Goal: Obtain resource: Obtain resource

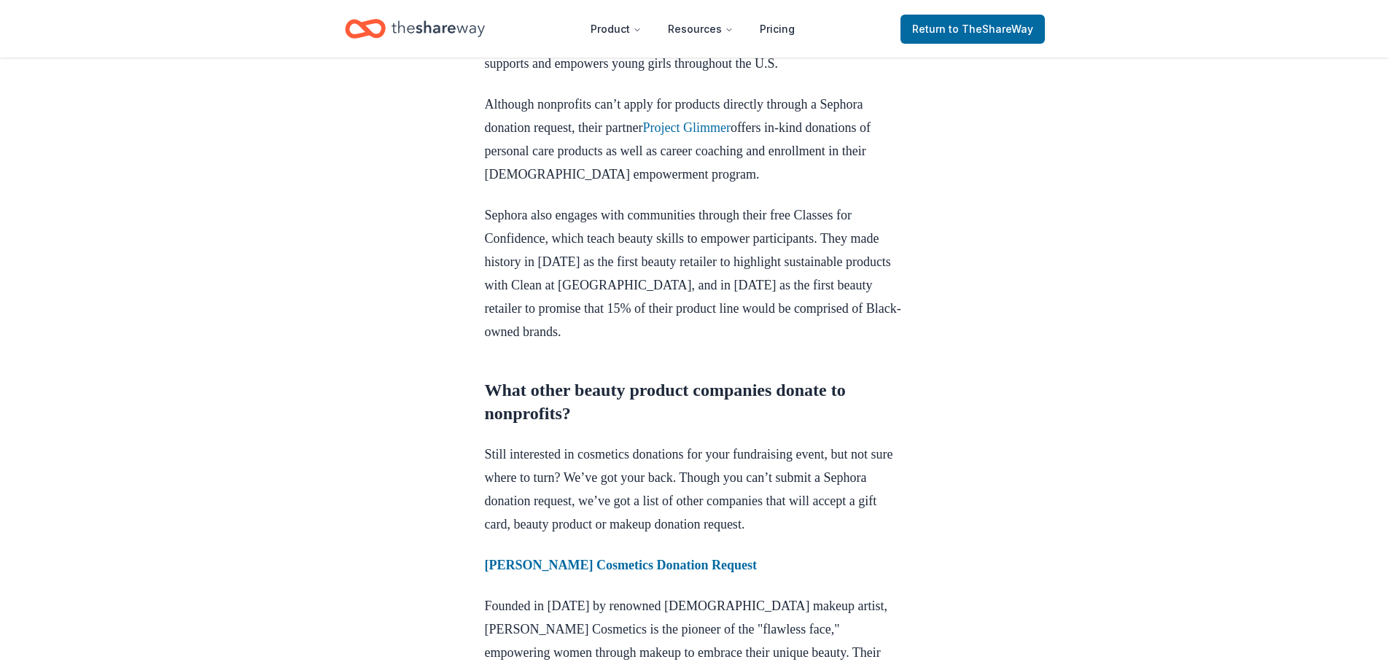
scroll to position [583, 0]
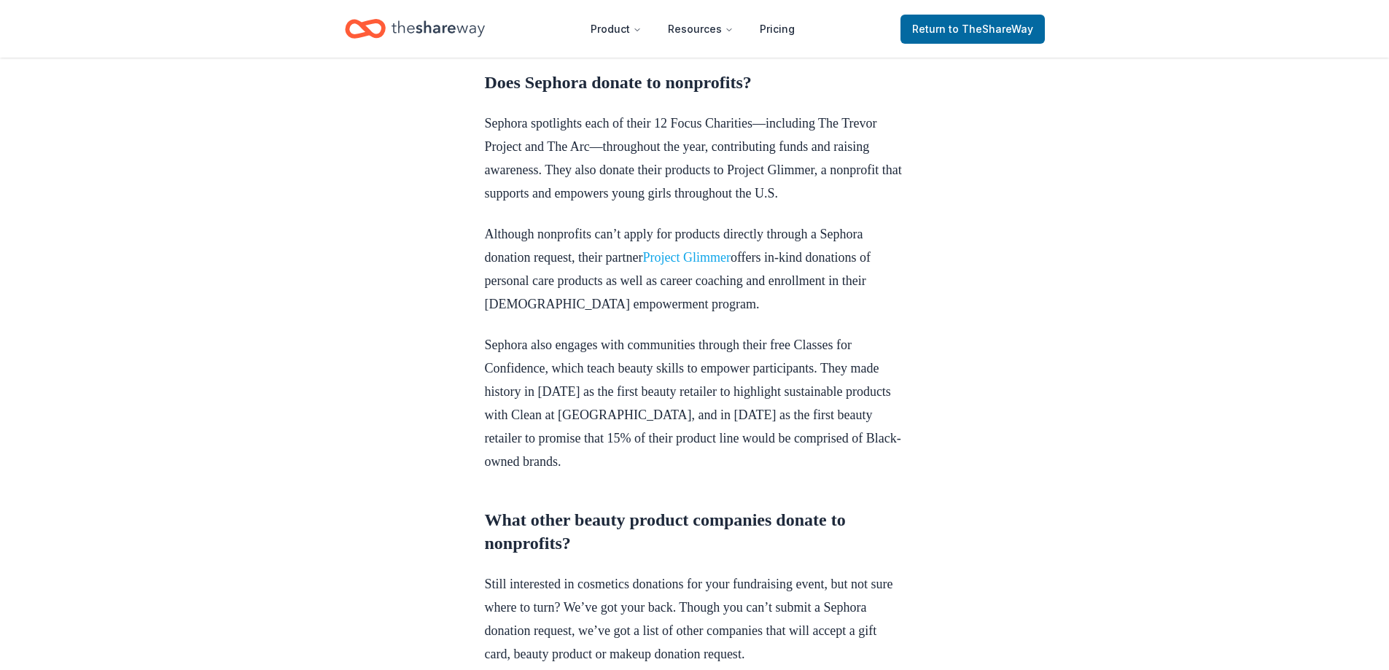
click at [717, 265] on link "Project Glimmer" at bounding box center [685, 257] width 87 height 15
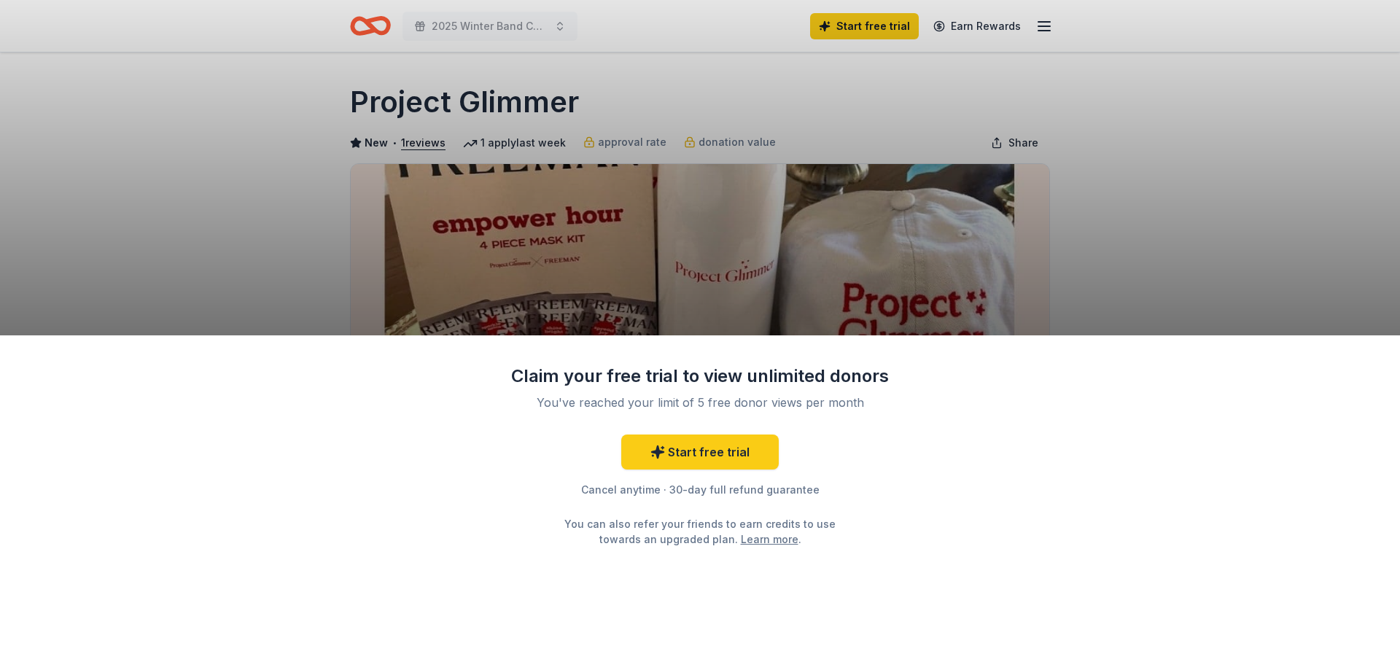
click at [193, 232] on div "Claim your free trial to view unlimited donors You've reached your limit of 5 f…" at bounding box center [700, 335] width 1400 height 670
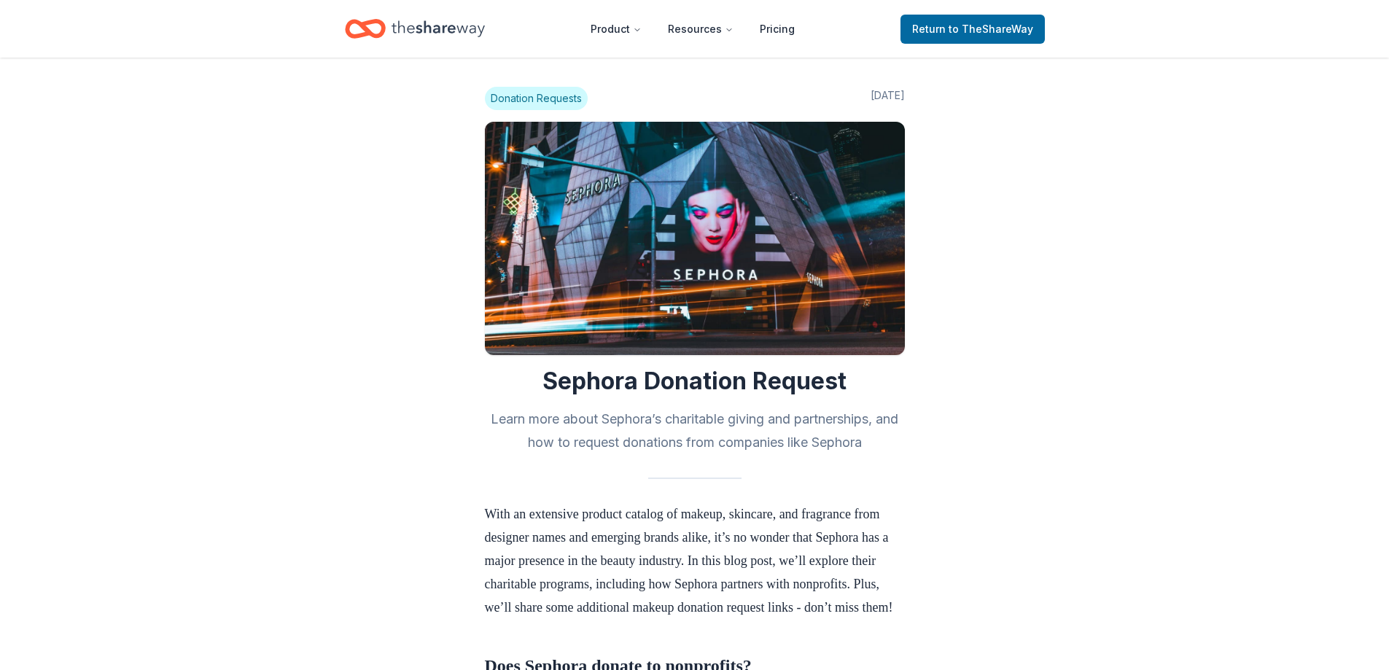
scroll to position [583, 0]
